Goal: Information Seeking & Learning: Learn about a topic

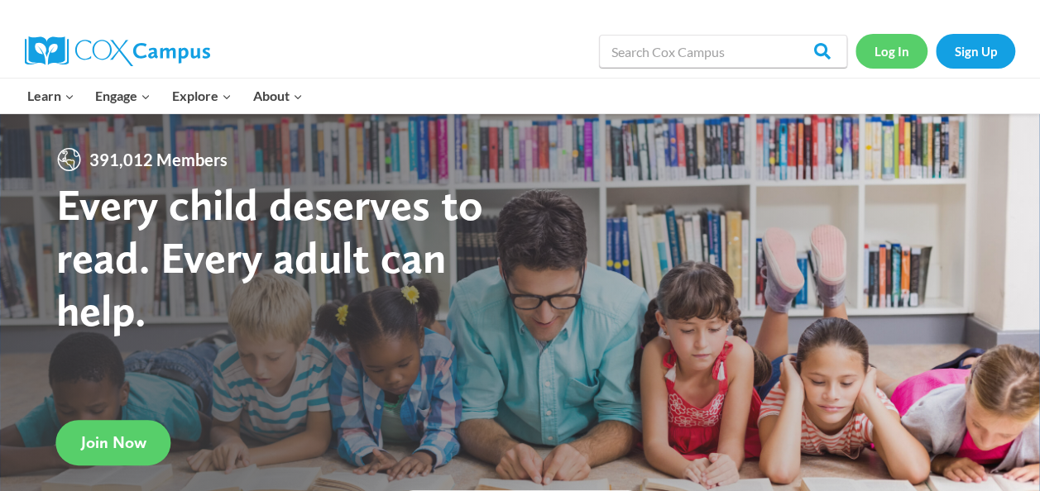
click at [880, 56] on link "Log In" at bounding box center [891, 51] width 72 height 34
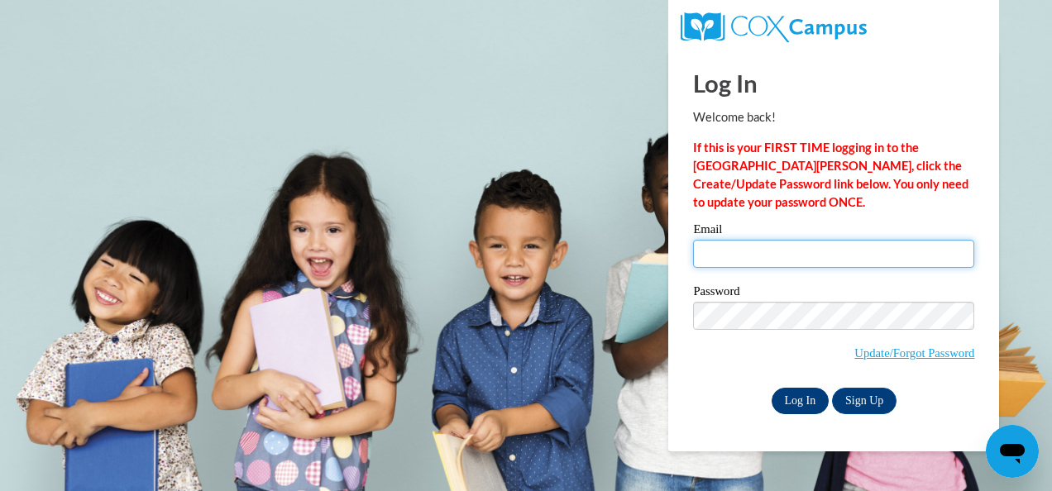
type input "BAYDOUNM@PCSB.ORG"
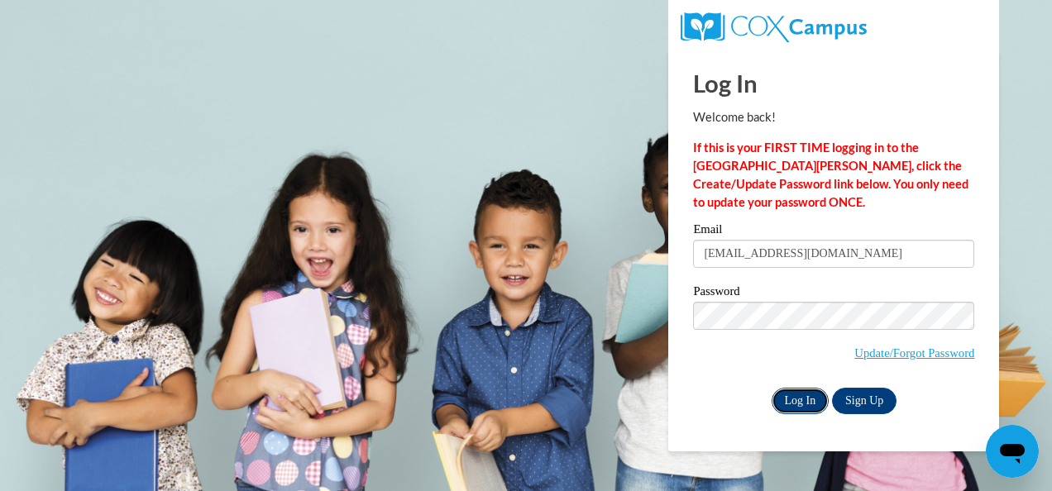
click at [803, 401] on input "Log In" at bounding box center [801, 401] width 58 height 26
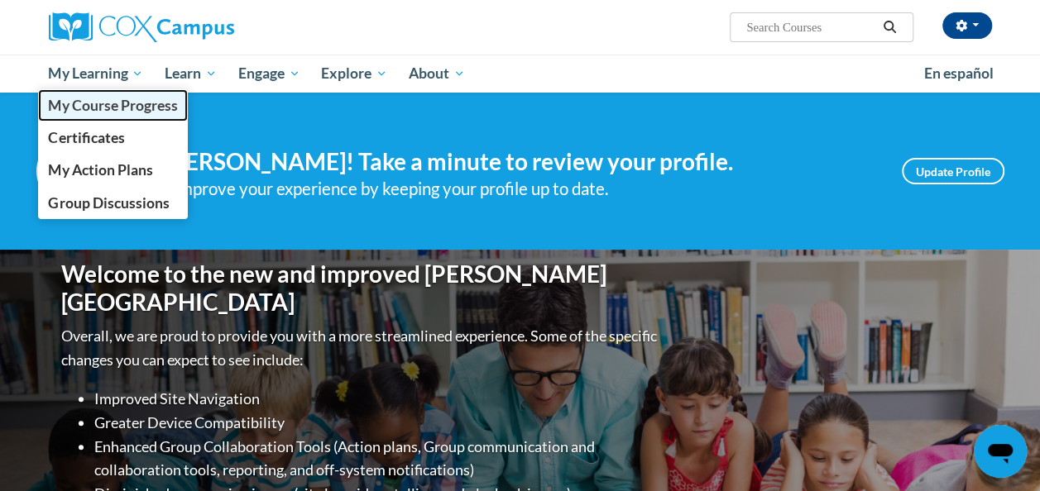
click at [117, 103] on span "My Course Progress" at bounding box center [112, 105] width 129 height 17
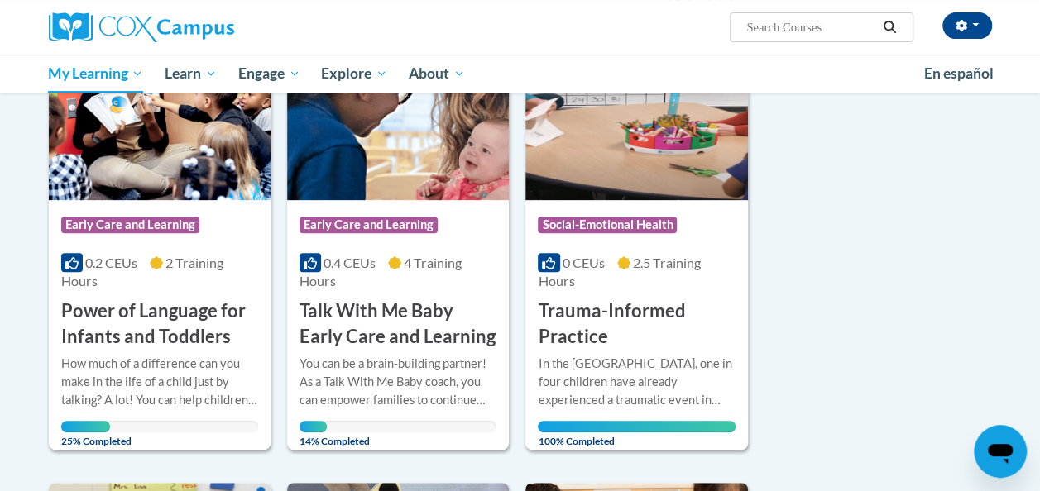
scroll to position [277, 0]
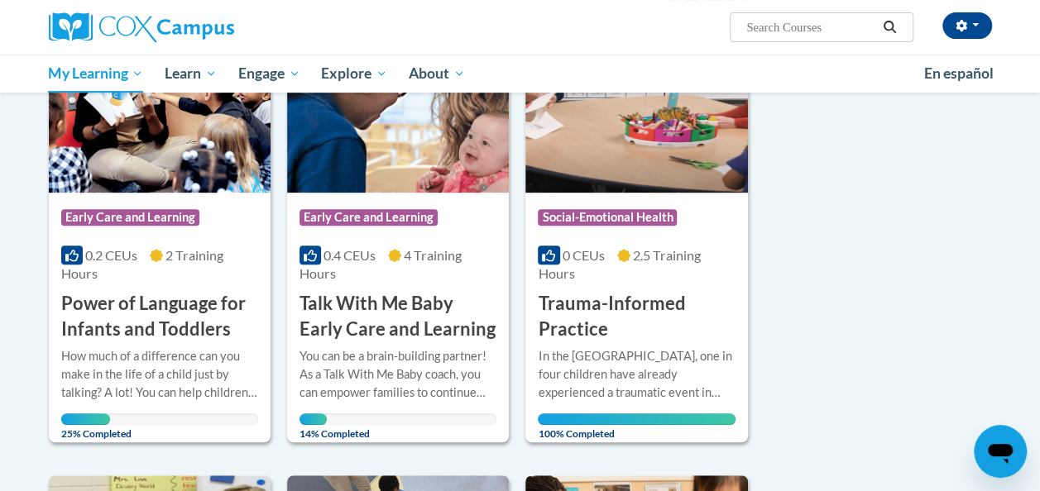
click at [404, 326] on h3 "Talk With Me Baby Early Care and Learning" at bounding box center [397, 316] width 197 height 51
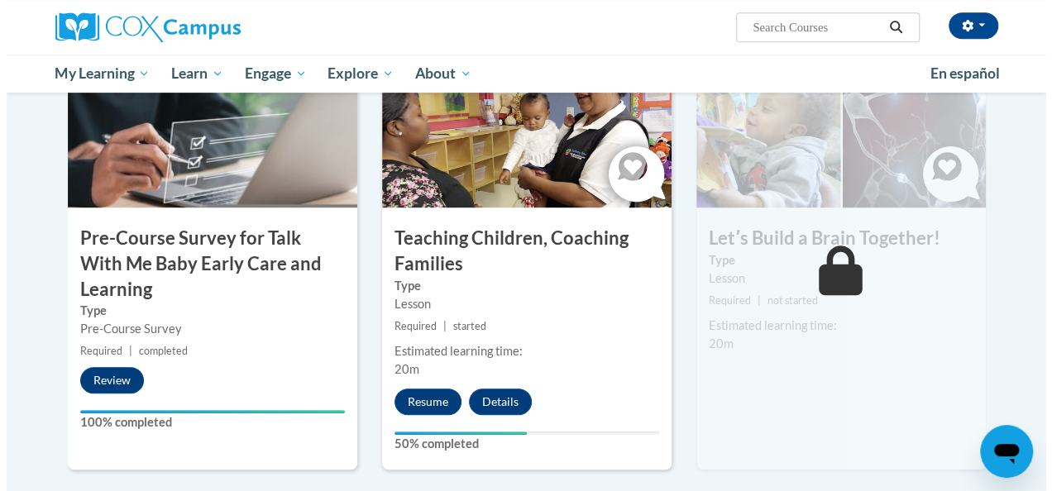
scroll to position [459, 0]
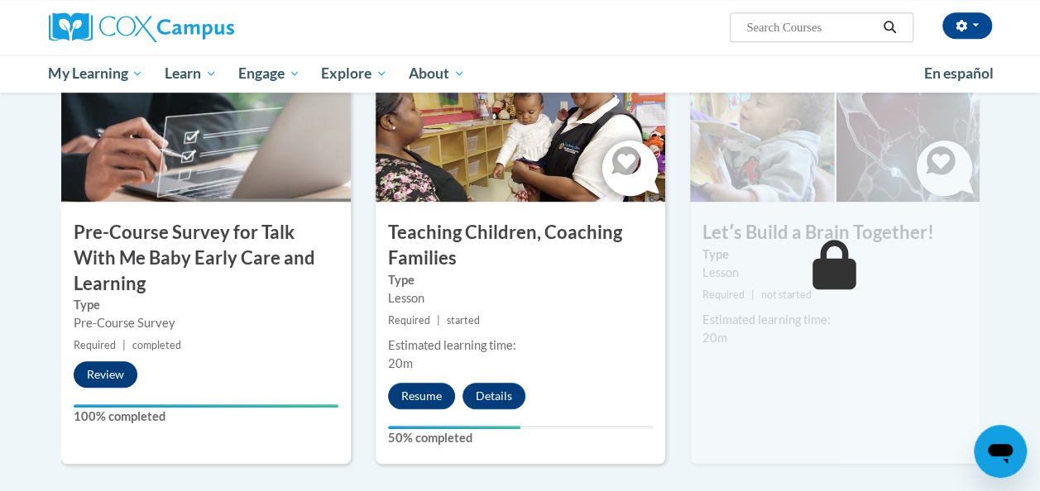
click at [121, 377] on button "Review" at bounding box center [106, 374] width 64 height 26
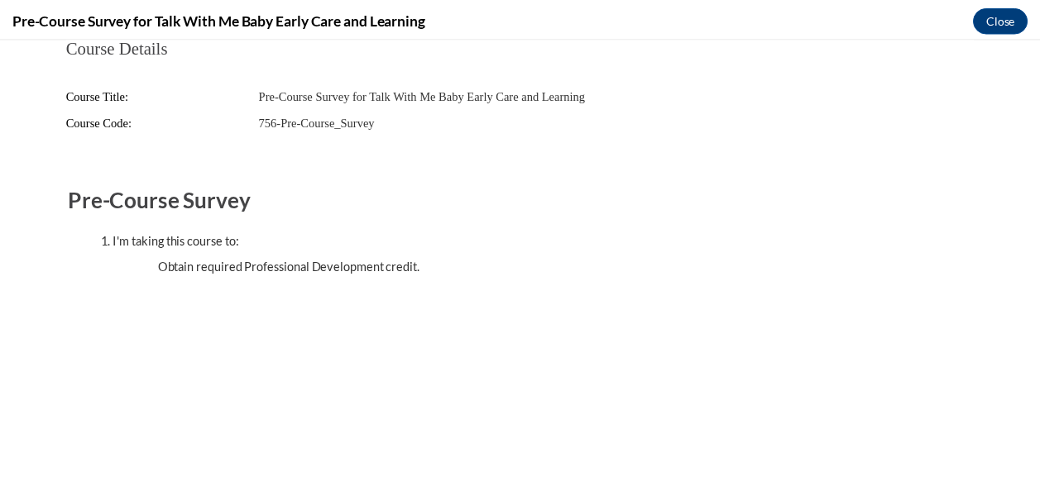
scroll to position [0, 0]
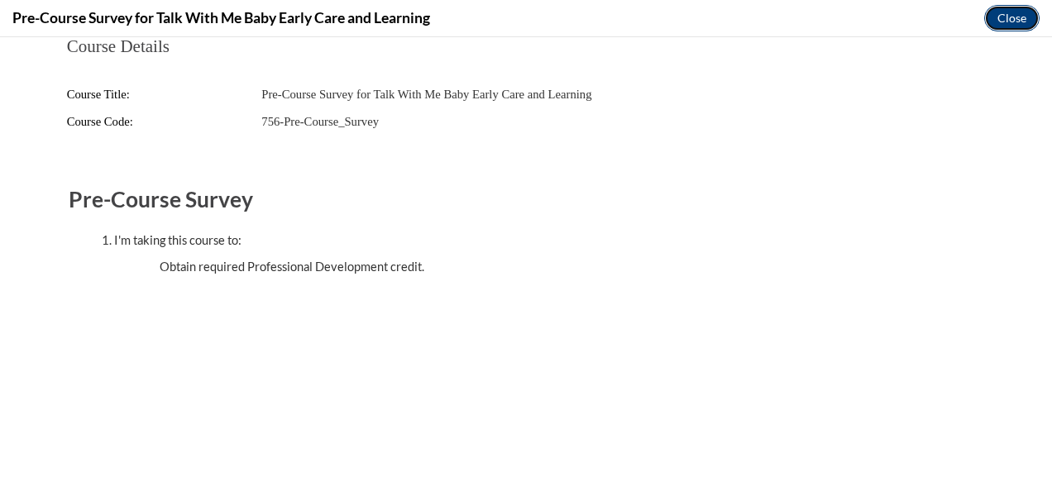
click at [1006, 28] on button "Close" at bounding box center [1011, 18] width 55 height 26
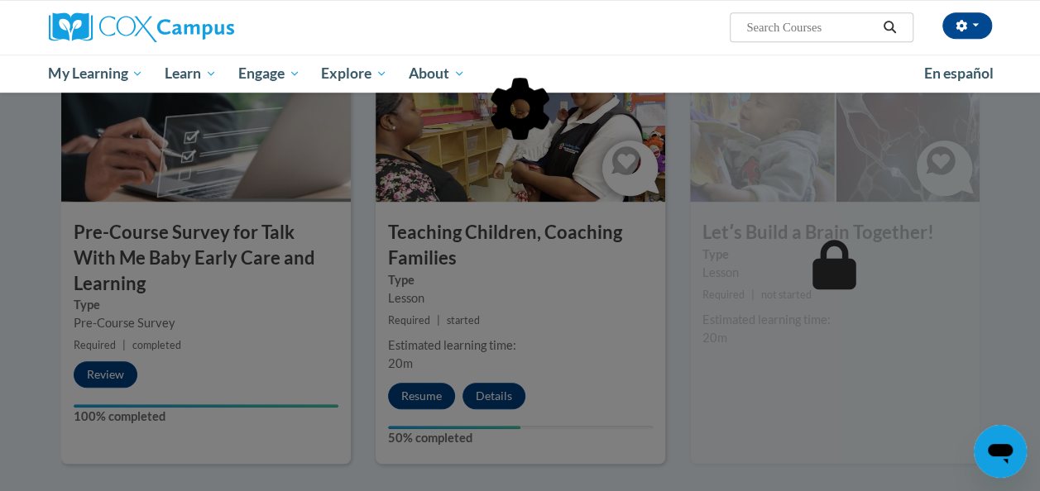
click at [659, 40] on div at bounding box center [520, 193] width 918 height 314
click at [526, 333] on div at bounding box center [520, 193] width 918 height 314
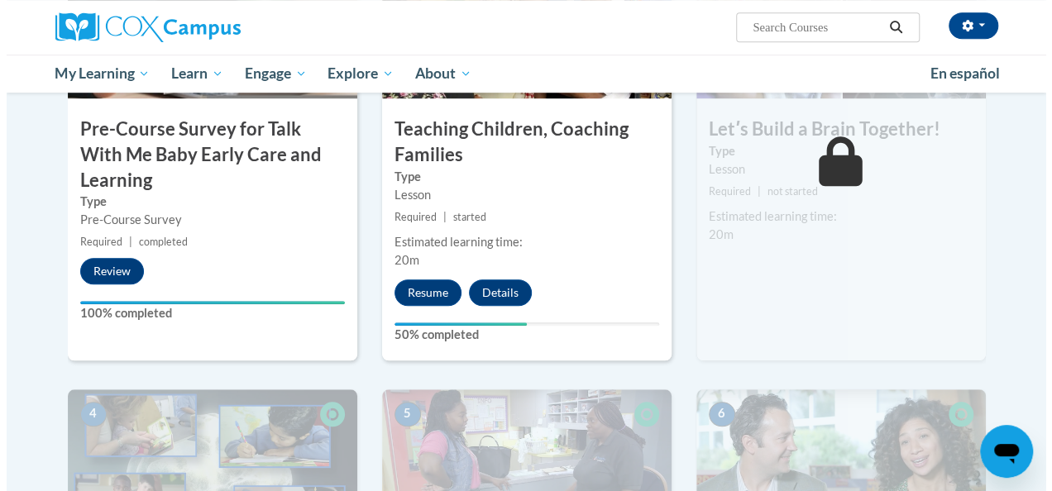
scroll to position [562, 0]
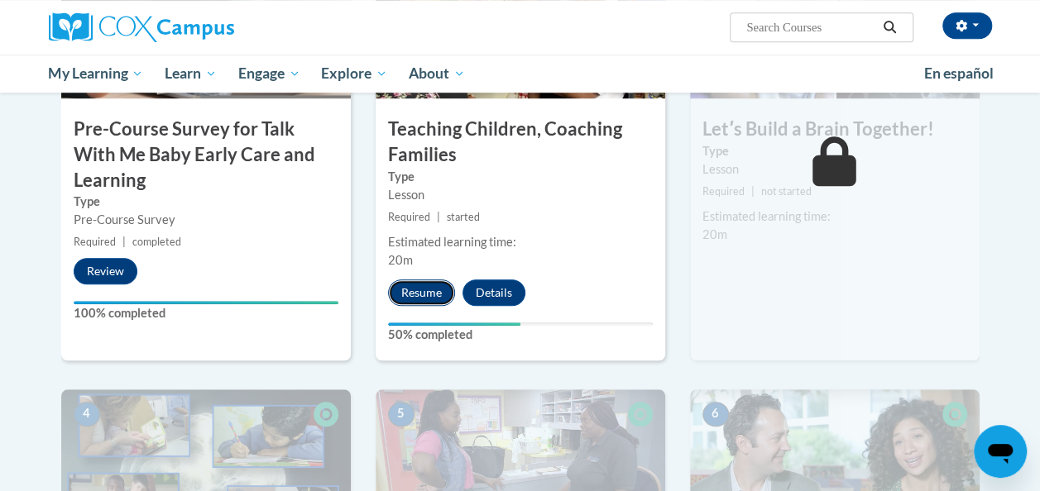
click at [425, 299] on button "Resume" at bounding box center [421, 293] width 67 height 26
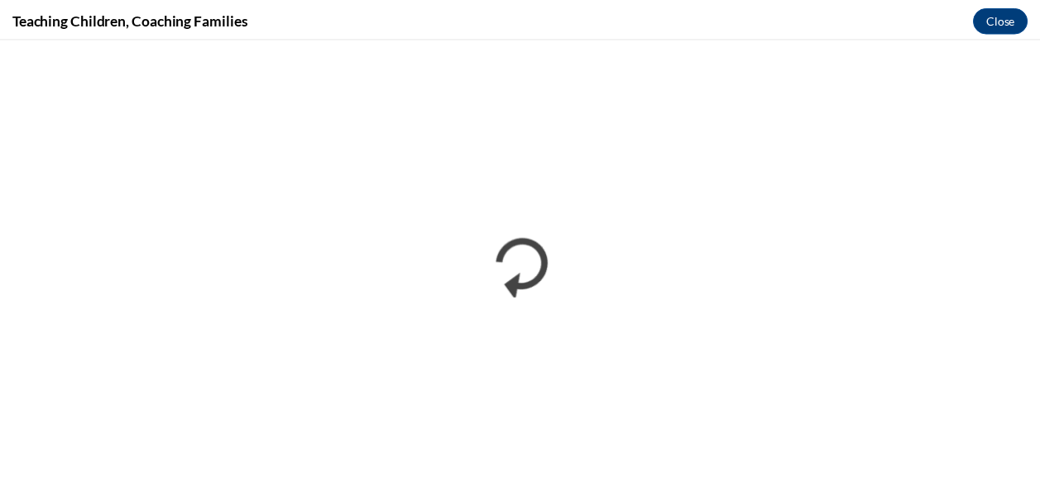
scroll to position [0, 0]
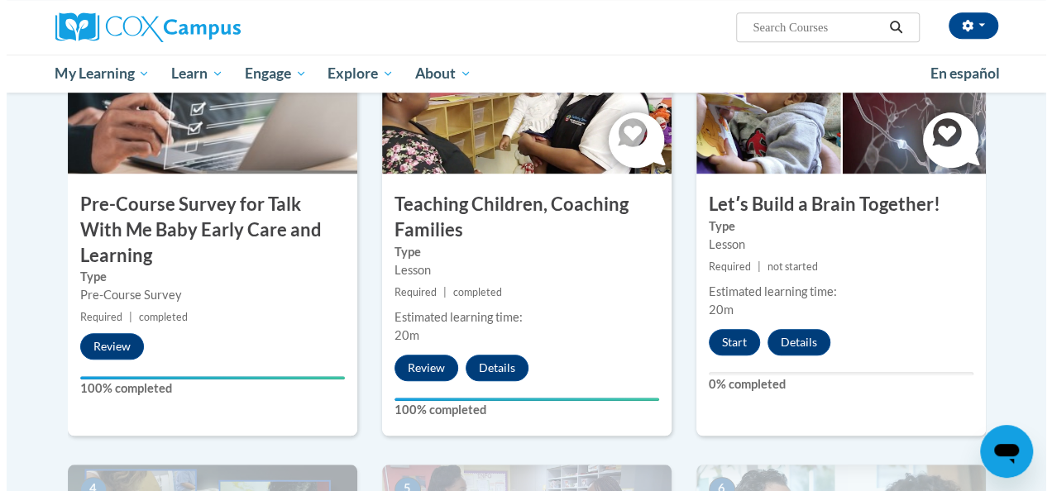
scroll to position [480, 0]
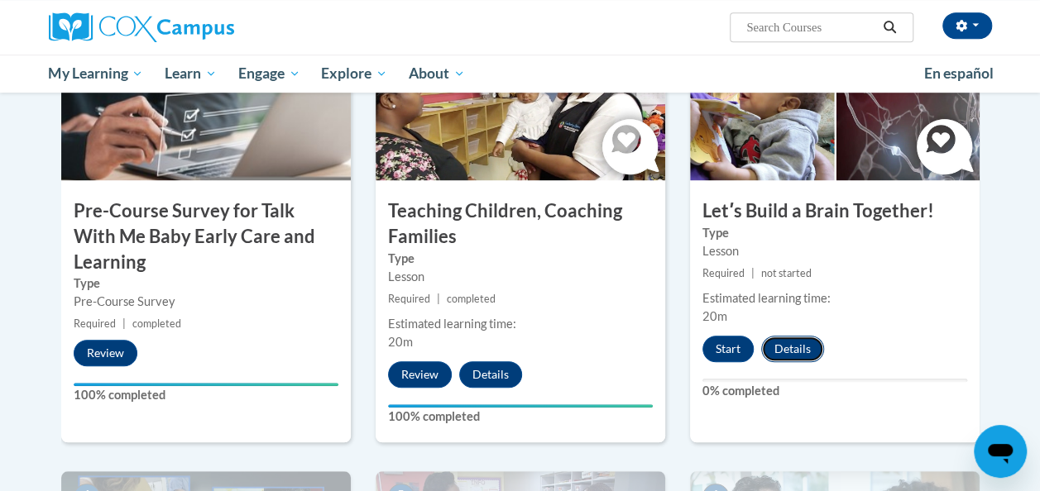
click at [766, 352] on button "Details" at bounding box center [792, 349] width 63 height 26
click at [423, 378] on button "Review" at bounding box center [420, 374] width 64 height 26
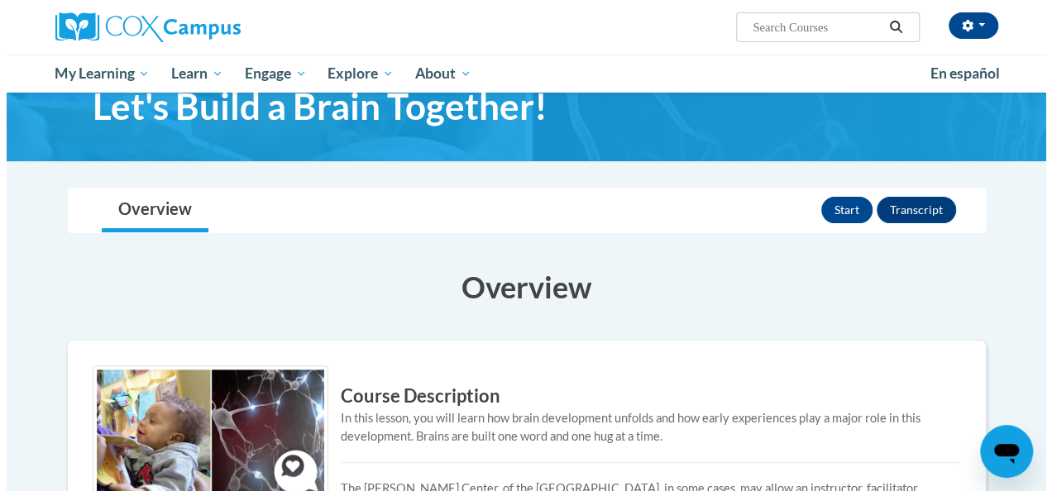
scroll to position [51, 0]
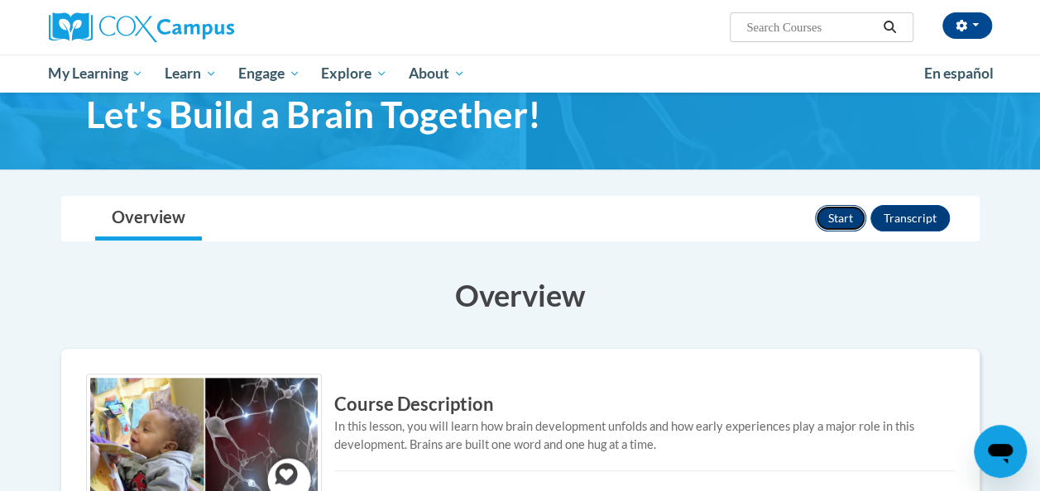
click at [839, 208] on button "Start" at bounding box center [840, 218] width 51 height 26
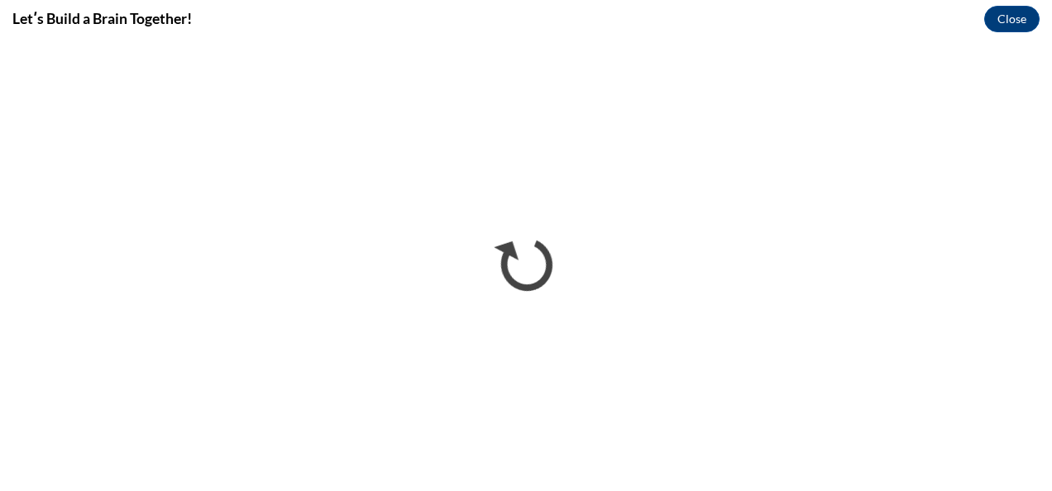
scroll to position [0, 0]
